Goal: Navigation & Orientation: Find specific page/section

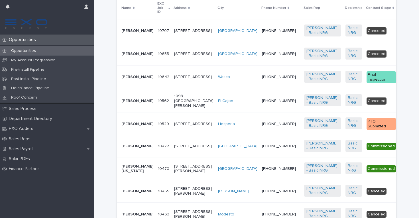
scroll to position [820, 0]
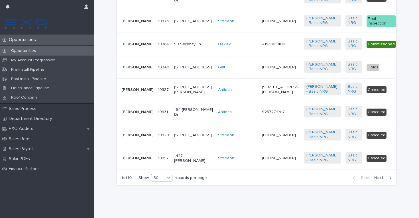
click at [161, 175] on div "30" at bounding box center [158, 178] width 14 height 6
click at [160, 199] on div "30" at bounding box center [162, 199] width 21 height 7
click at [383, 178] on span "Next" at bounding box center [380, 178] width 13 height 4
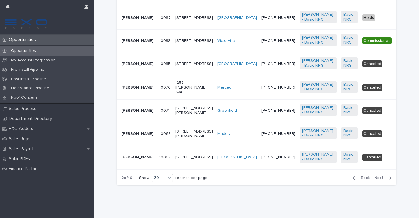
click at [383, 178] on div "Back Next" at bounding box center [372, 178] width 48 height 14
click at [382, 180] on span "Next" at bounding box center [380, 178] width 13 height 4
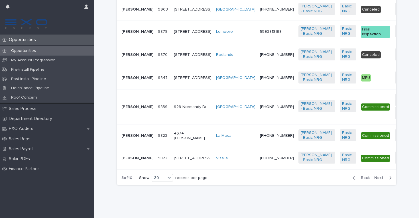
click at [379, 180] on span "Next" at bounding box center [380, 178] width 13 height 4
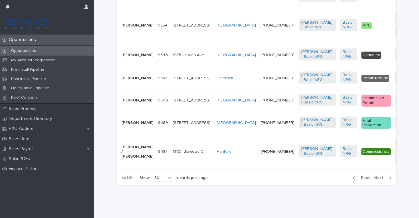
click at [380, 180] on span "Next" at bounding box center [380, 178] width 13 height 4
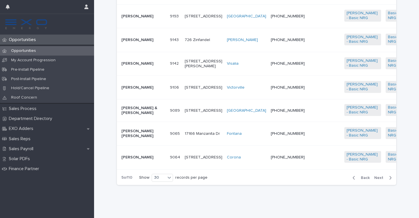
click at [380, 180] on span "Next" at bounding box center [380, 178] width 13 height 4
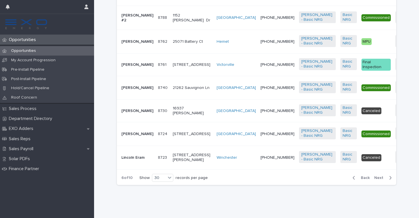
click at [381, 180] on span "Next" at bounding box center [380, 178] width 13 height 4
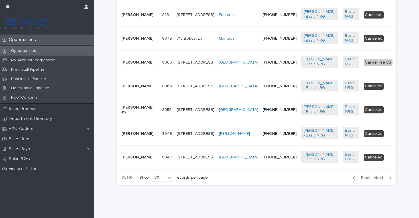
click at [380, 180] on span "Next" at bounding box center [380, 178] width 13 height 4
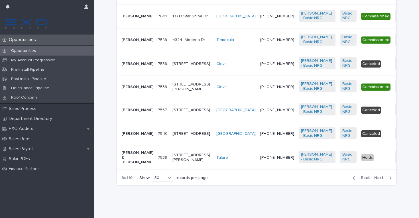
click at [380, 180] on span "Next" at bounding box center [380, 178] width 13 height 4
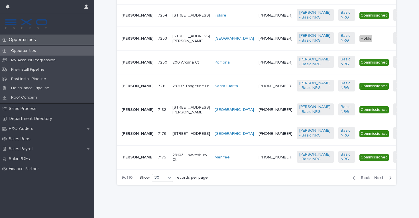
click at [380, 180] on span "Next" at bounding box center [380, 178] width 13 height 4
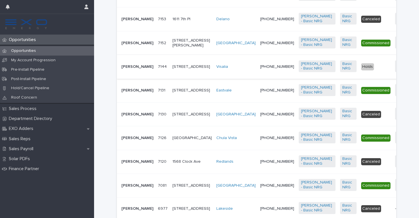
scroll to position [209, 0]
